Goal: Task Accomplishment & Management: Use online tool/utility

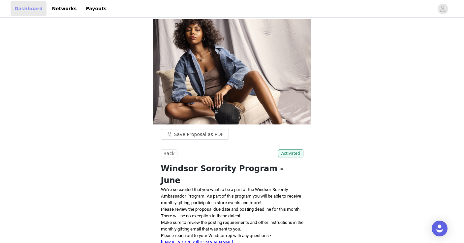
click at [26, 7] on link "Dashboard" at bounding box center [29, 8] width 36 height 15
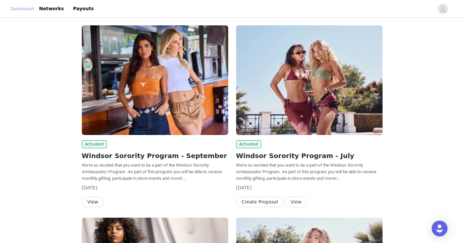
scroll to position [21, 0]
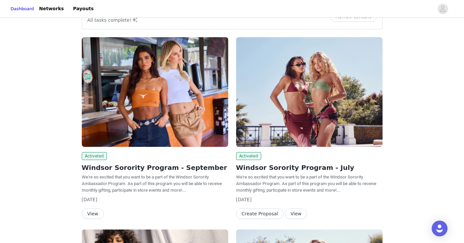
click at [93, 213] on button "View" at bounding box center [93, 214] width 22 height 11
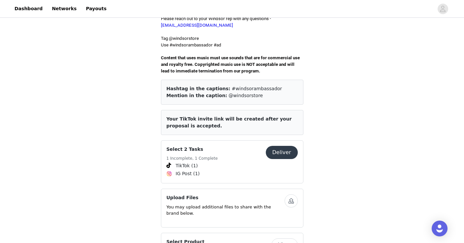
scroll to position [233, 0]
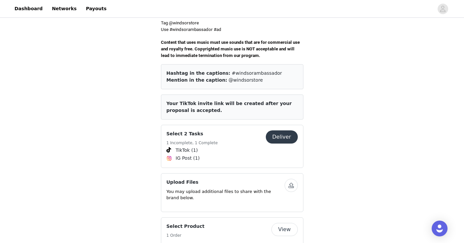
click at [279, 134] on button "Deliver" at bounding box center [282, 137] width 32 height 13
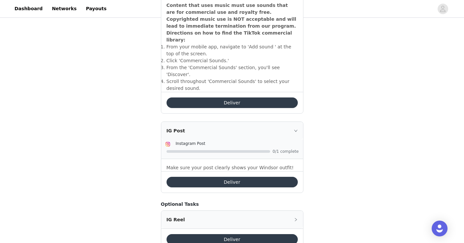
scroll to position [261, 0]
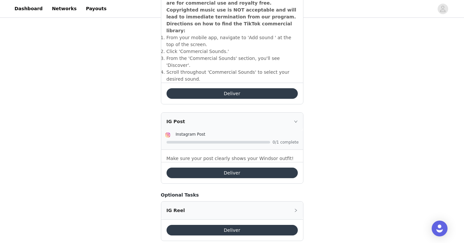
click at [213, 168] on button "Deliver" at bounding box center [232, 173] width 131 height 11
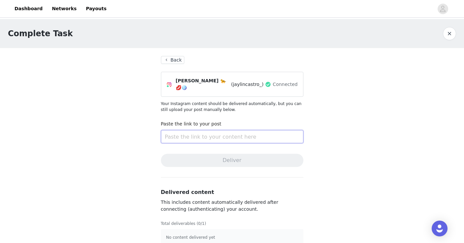
click at [213, 137] on input "text" at bounding box center [232, 136] width 142 height 13
paste input "[URL][DOMAIN_NAME]"
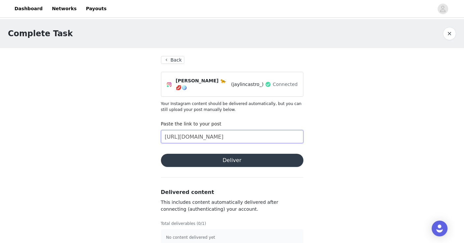
type input "[URL][DOMAIN_NAME]"
click at [224, 154] on button "Deliver" at bounding box center [232, 160] width 142 height 13
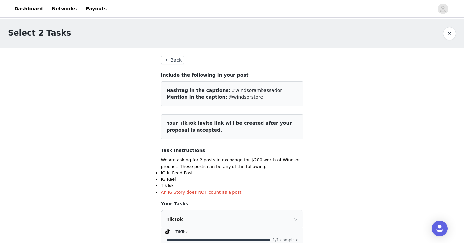
click at [172, 60] on button "Back" at bounding box center [173, 60] width 24 height 8
